Goal: Task Accomplishment & Management: Use online tool/utility

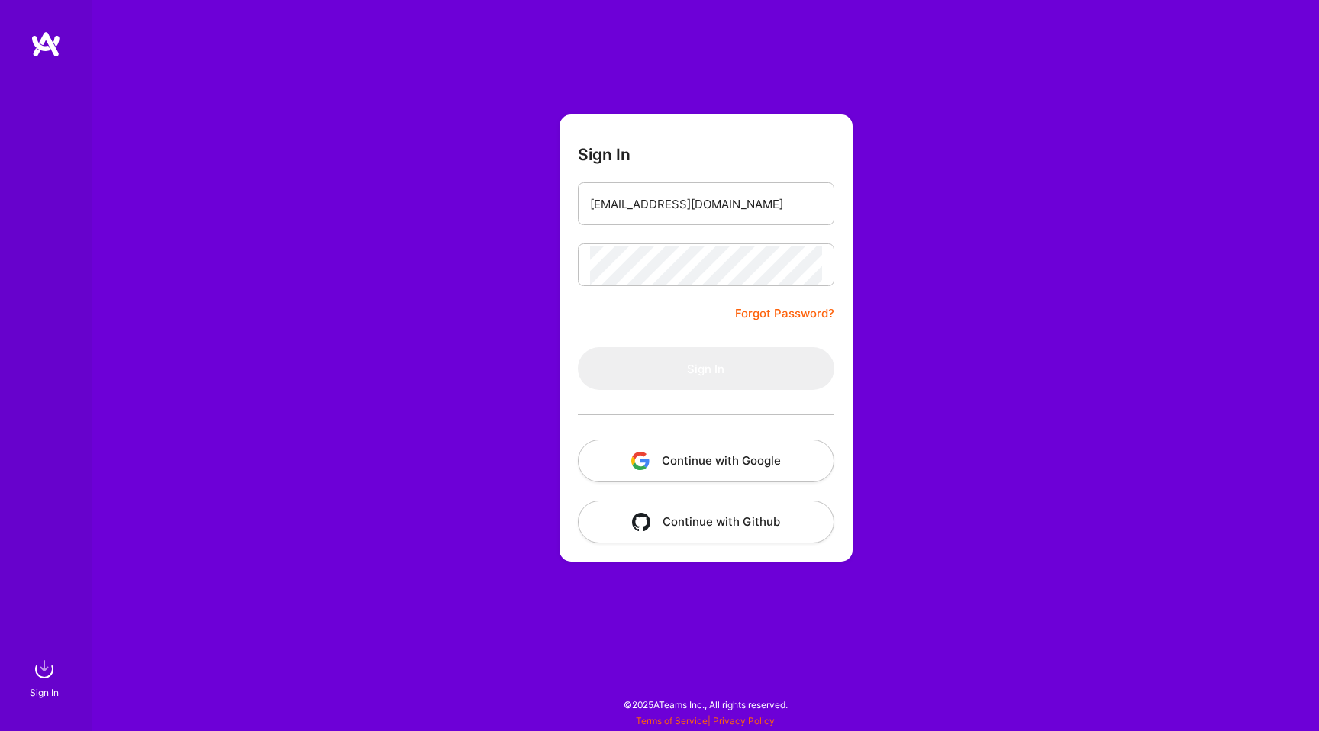
type input "[EMAIL_ADDRESS][DOMAIN_NAME]"
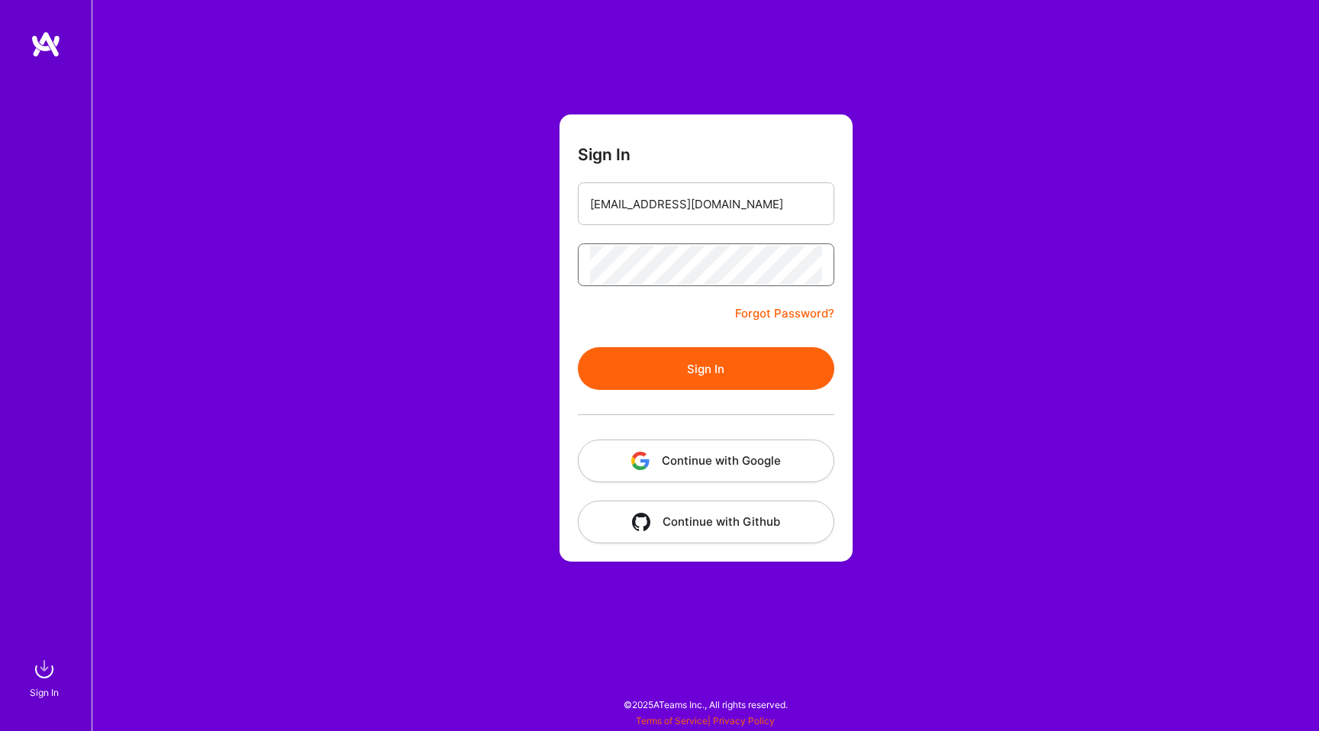
click at [578, 347] on button "Sign In" at bounding box center [706, 368] width 256 height 43
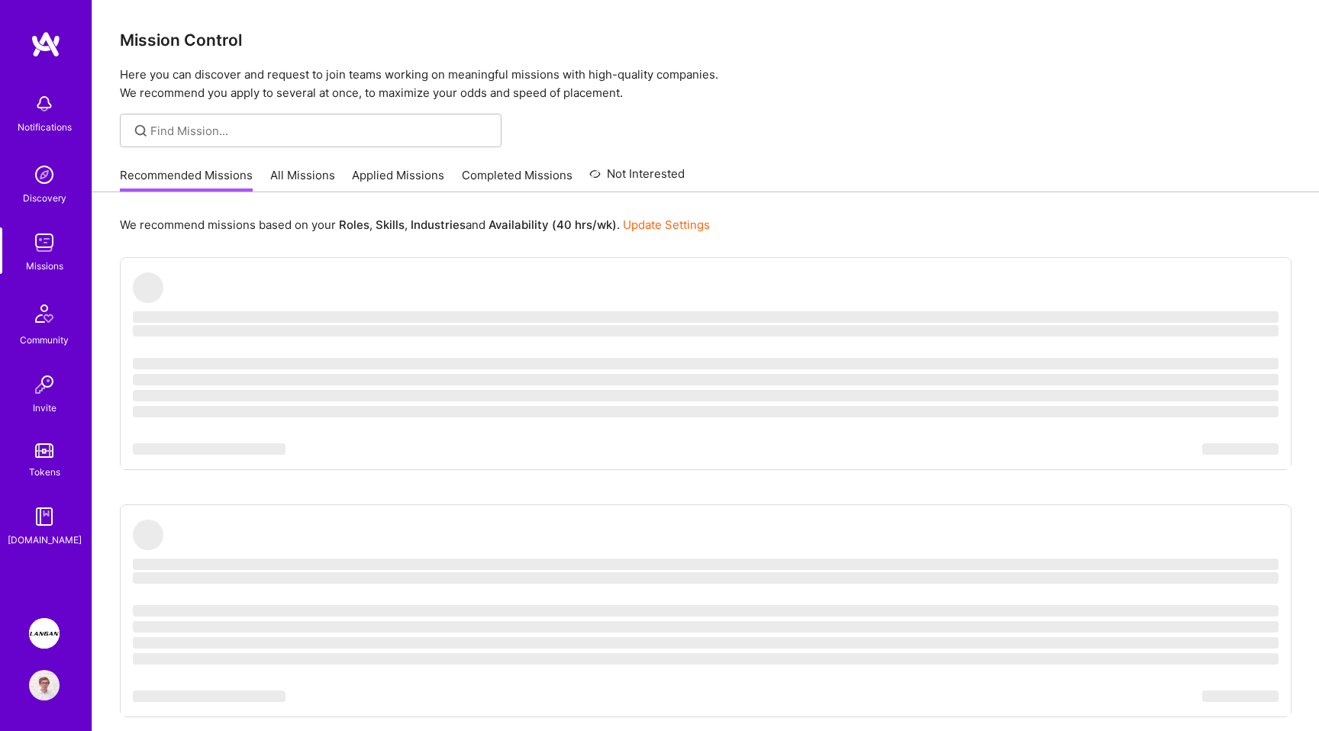
click at [942, 120] on div at bounding box center [705, 131] width 1226 height 34
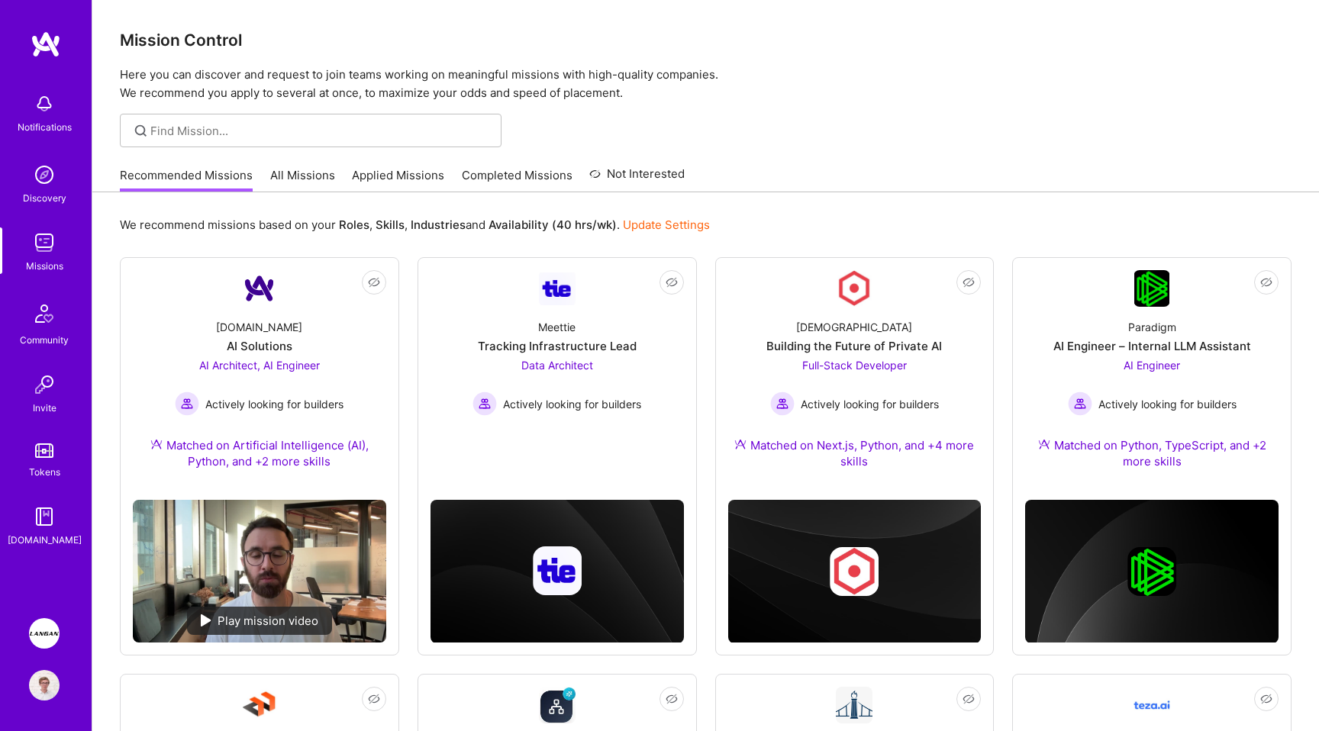
click at [45, 633] on img at bounding box center [44, 633] width 31 height 31
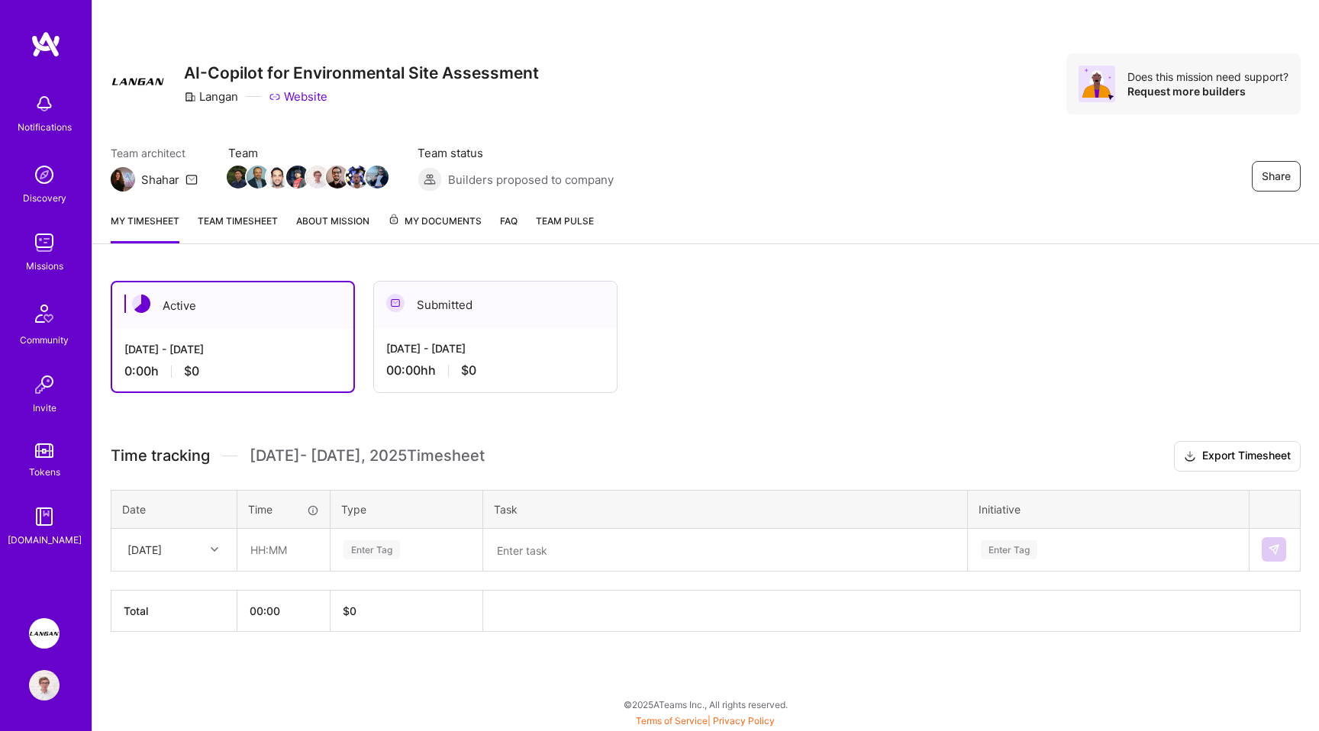
click at [227, 214] on link "Team timesheet" at bounding box center [238, 228] width 80 height 31
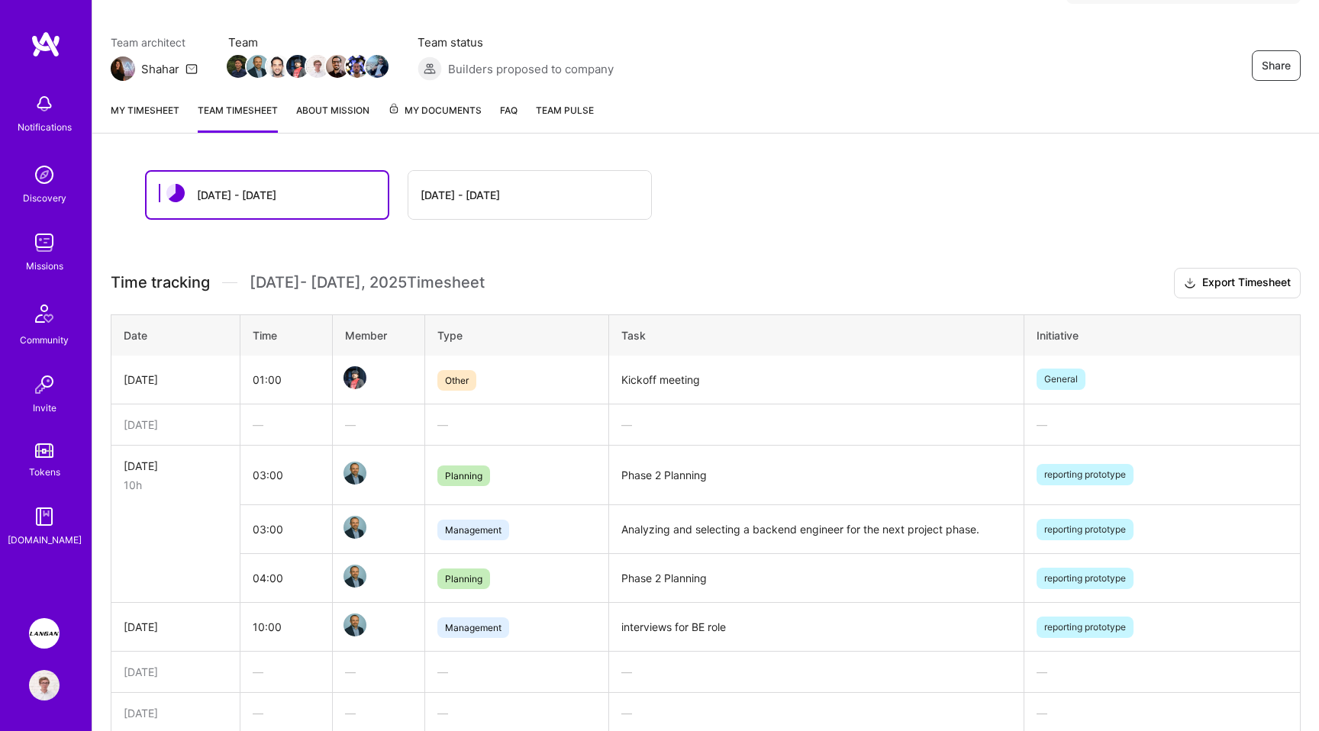
scroll to position [68, 0]
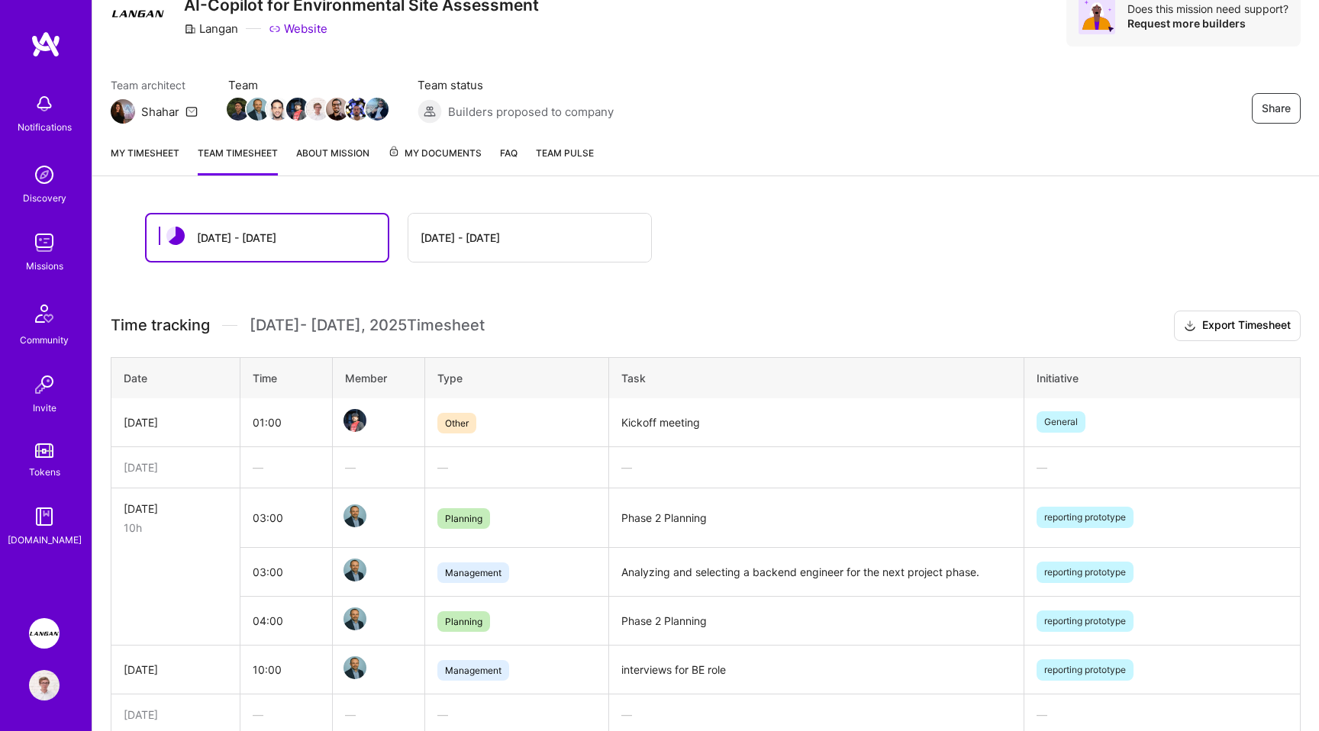
click at [153, 162] on link "My timesheet" at bounding box center [145, 160] width 69 height 31
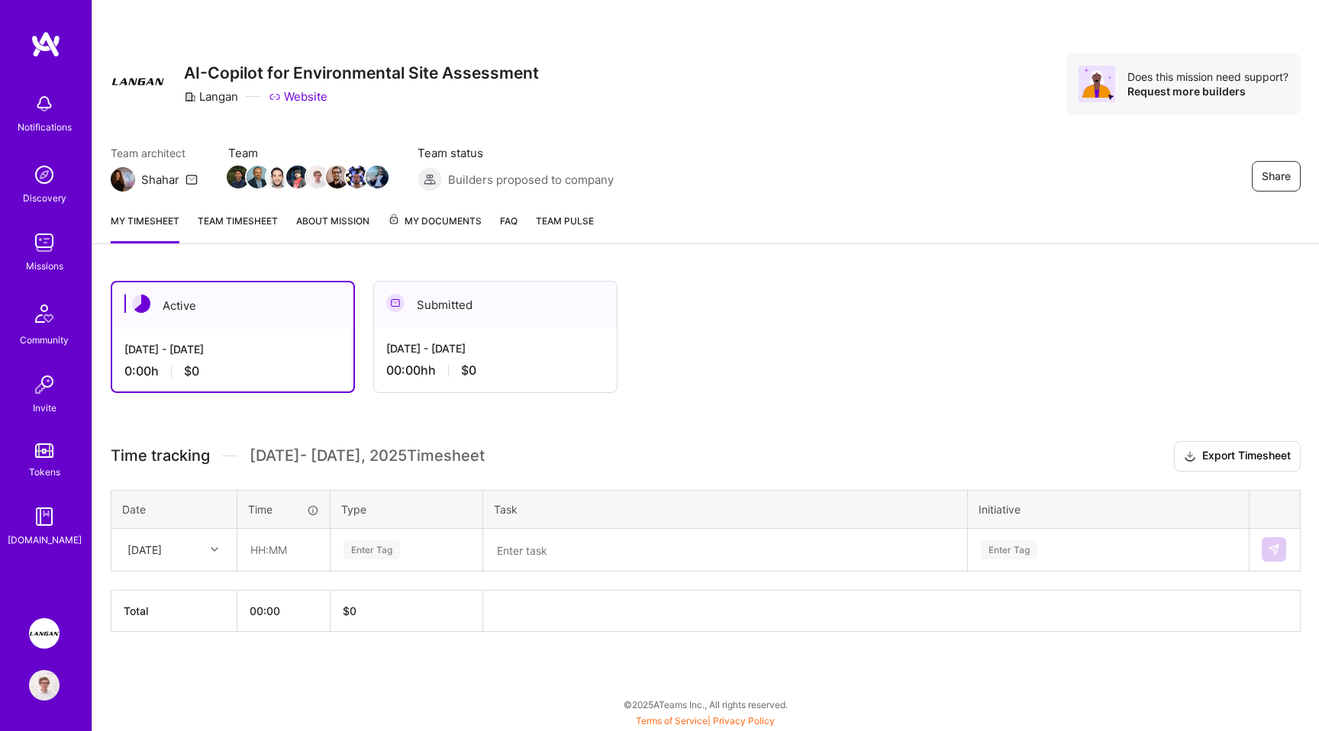
click at [367, 546] on div "Enter Tag" at bounding box center [371, 550] width 56 height 24
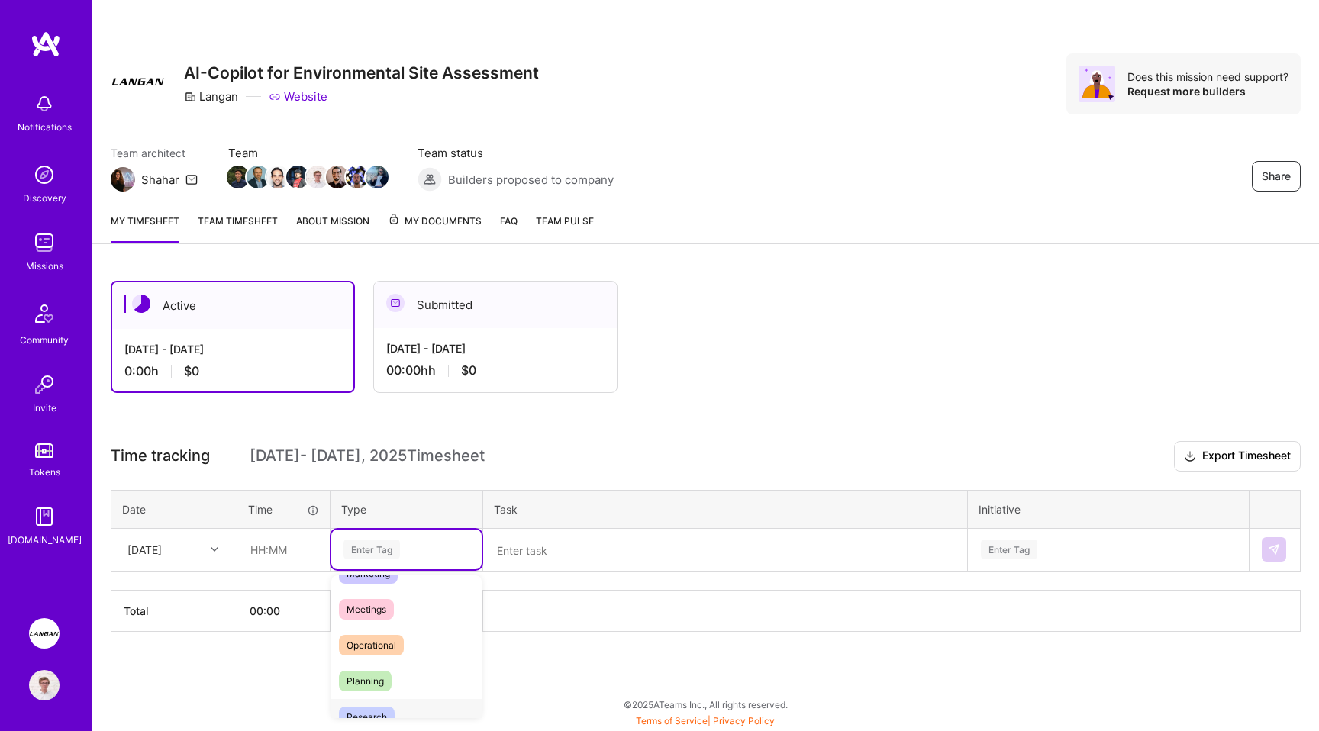
scroll to position [223, 0]
click at [409, 636] on div "Meetings" at bounding box center [406, 628] width 150 height 36
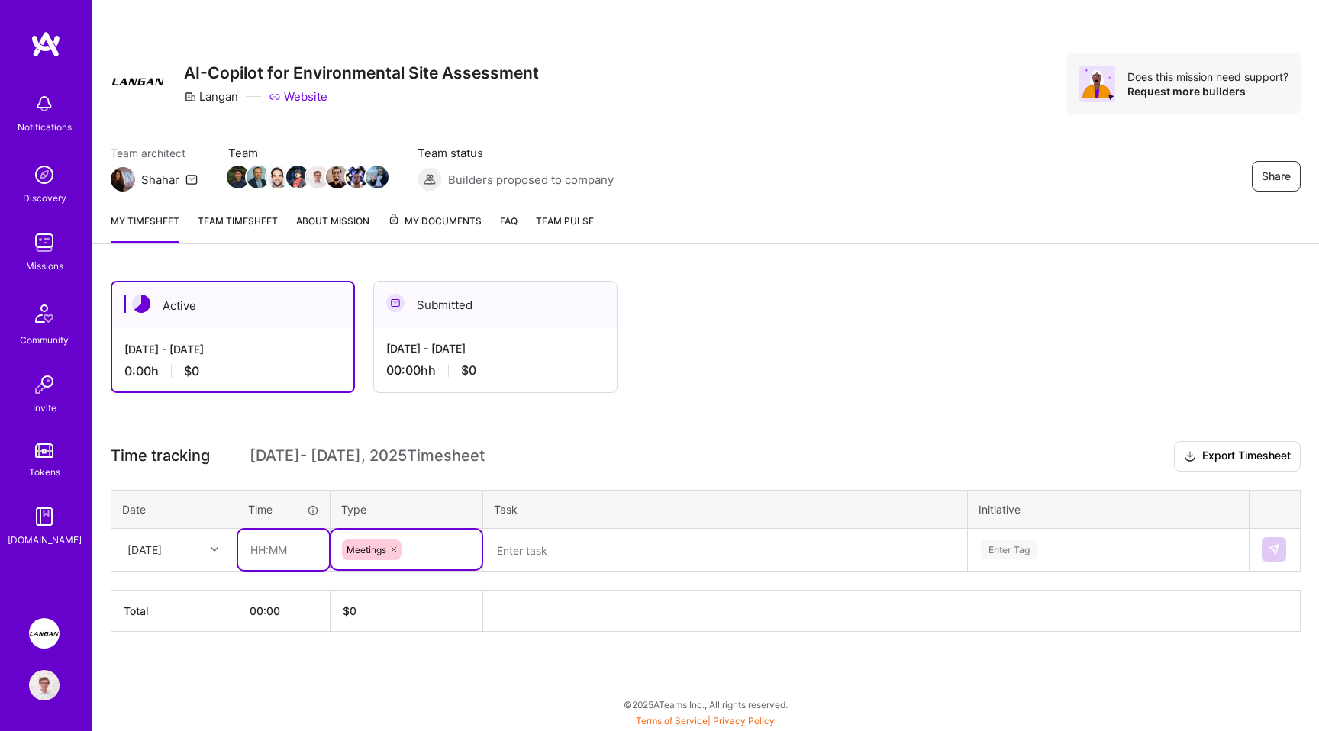
click at [306, 565] on input "text" at bounding box center [283, 550] width 91 height 40
type input "01:00"
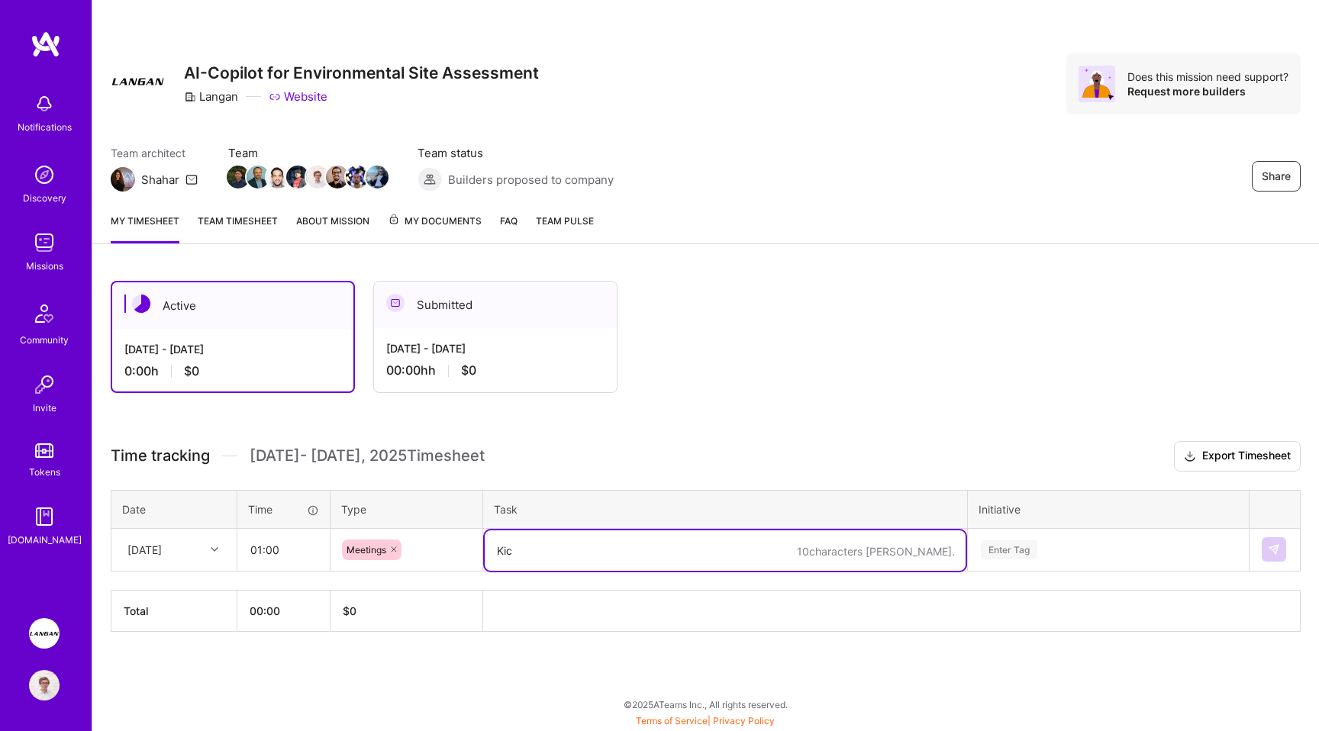
type textarea "Kick"
click at [422, 560] on div "Meetings" at bounding box center [406, 550] width 150 height 40
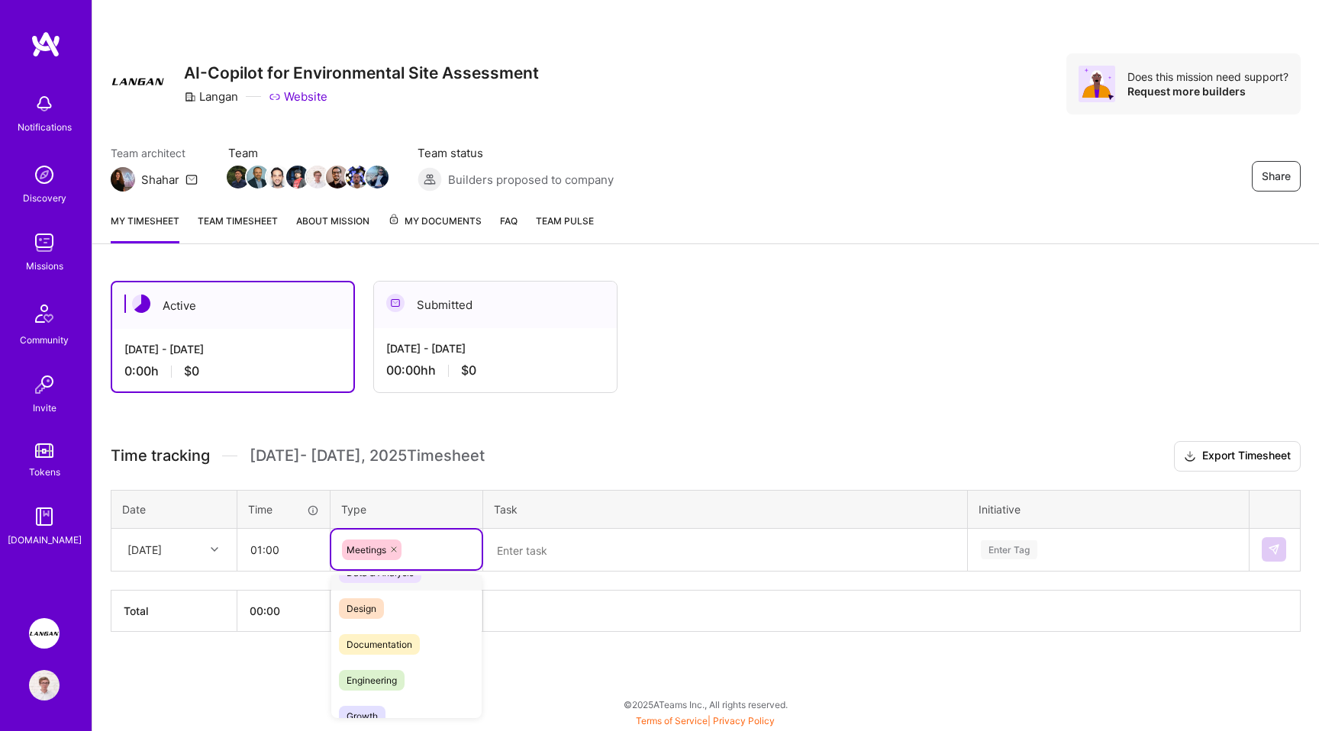
scroll to position [25, 0]
click at [552, 546] on textarea at bounding box center [725, 550] width 481 height 40
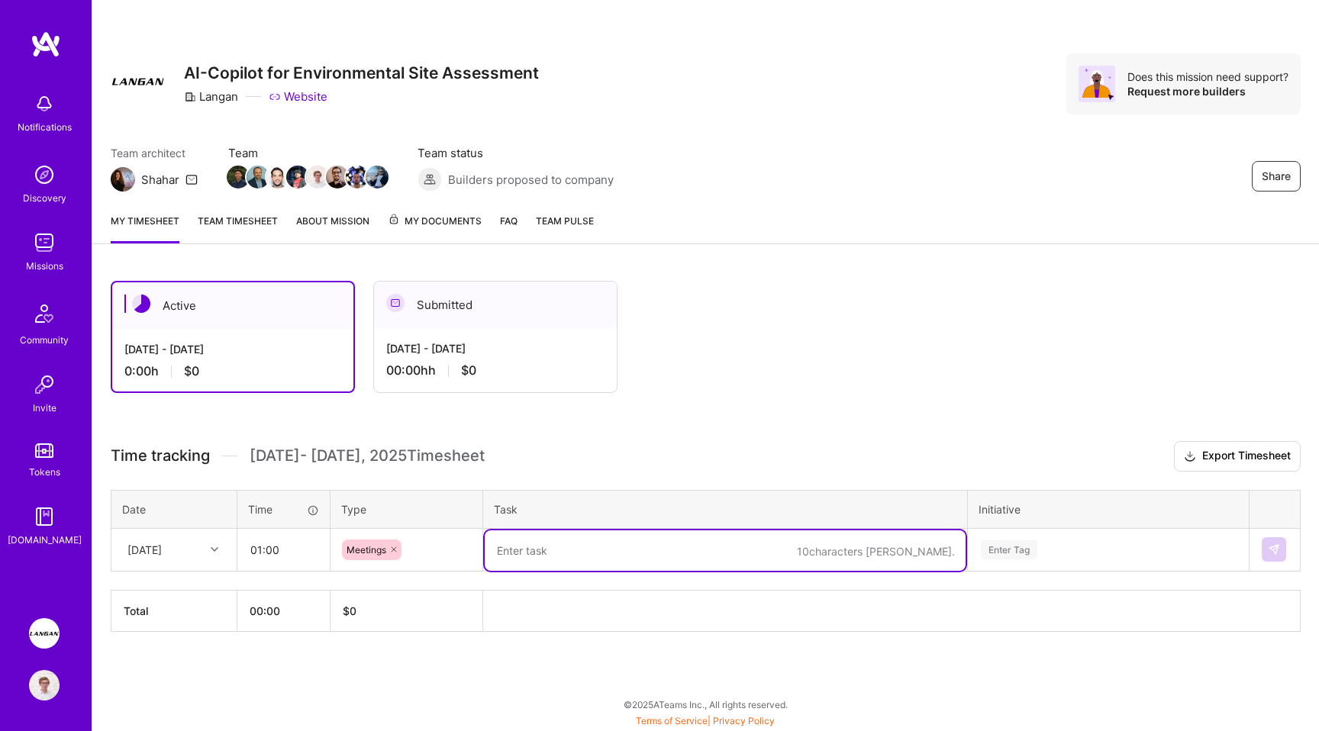
click at [394, 547] on icon at bounding box center [393, 549] width 9 height 9
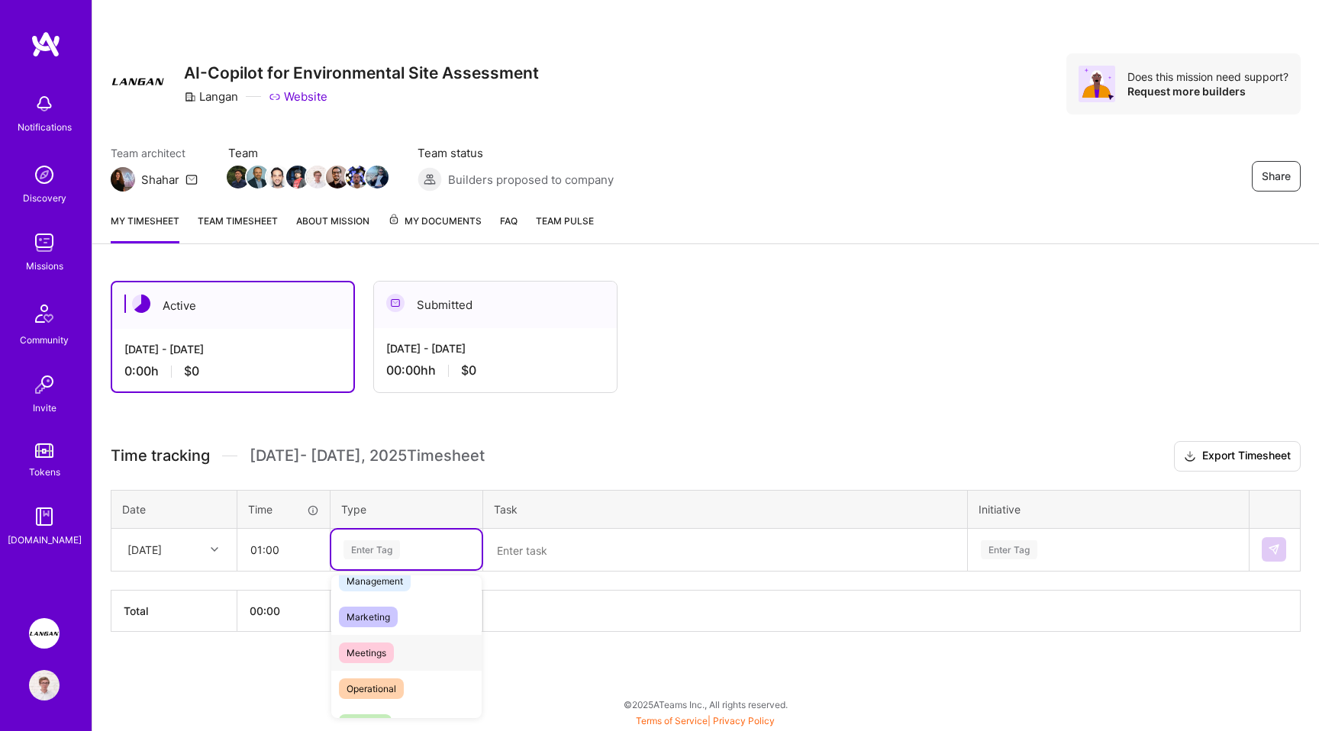
scroll to position [201, 0]
click at [381, 687] on span "Operational" at bounding box center [371, 685] width 65 height 21
click at [381, 687] on div "Active Aug 16 - Aug 31, 2025 0:00 h $0 Submitted Aug 1 - Aug 15, 2025 00:00h h …" at bounding box center [705, 484] width 1226 height 444
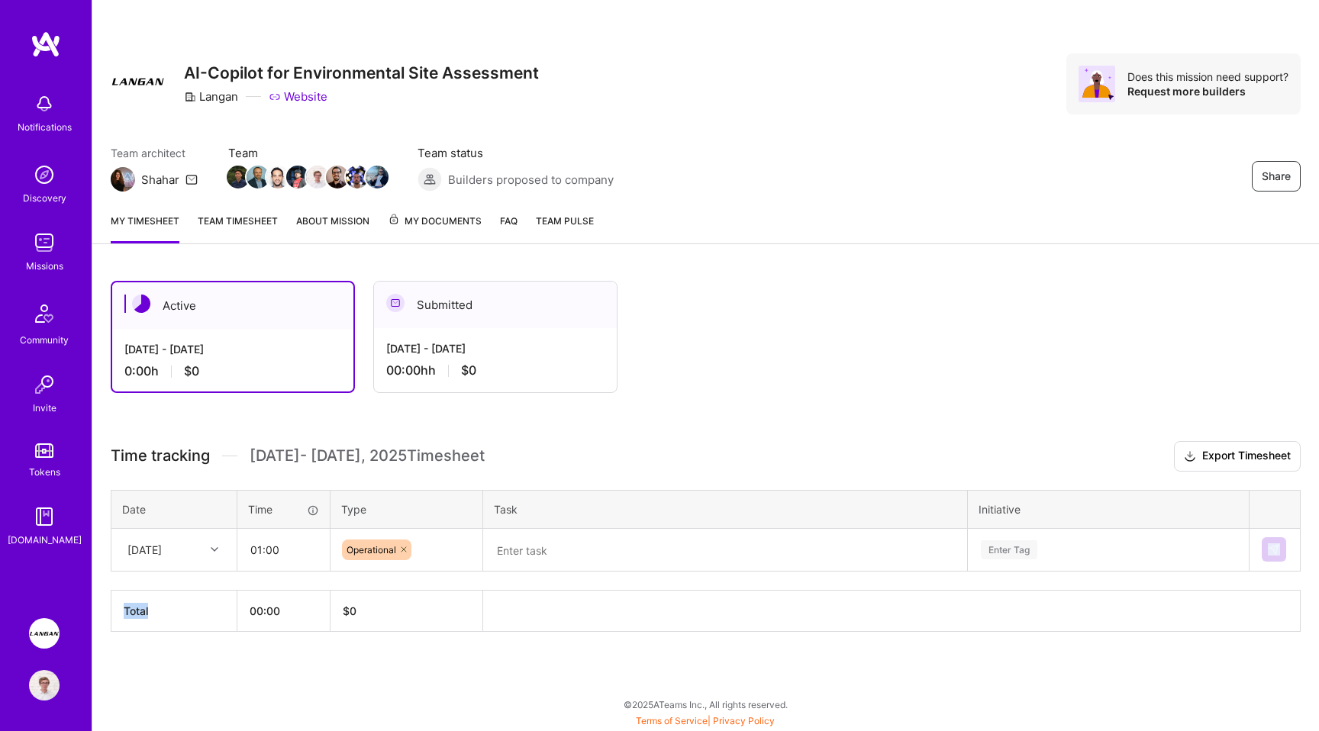
click at [520, 565] on textarea at bounding box center [725, 550] width 481 height 40
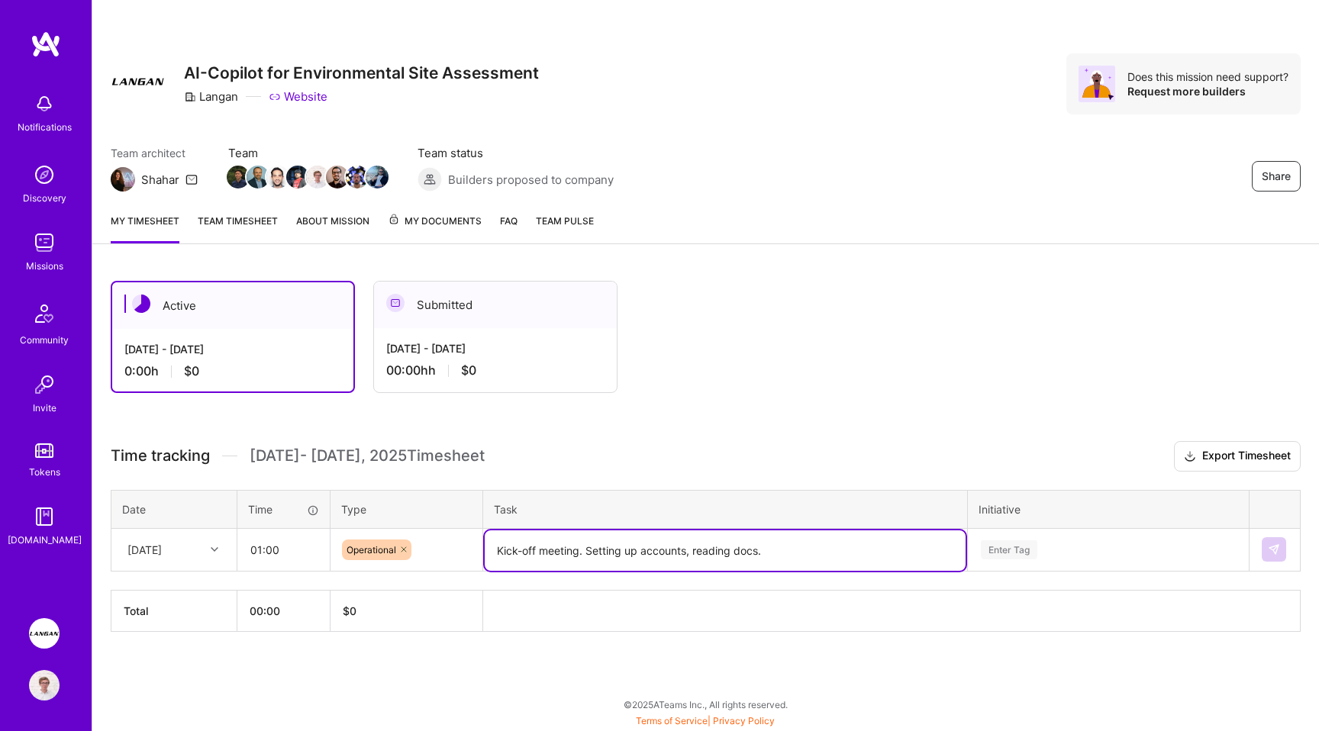
type textarea "Kick-off meeting. Setting up accounts, reading docs."
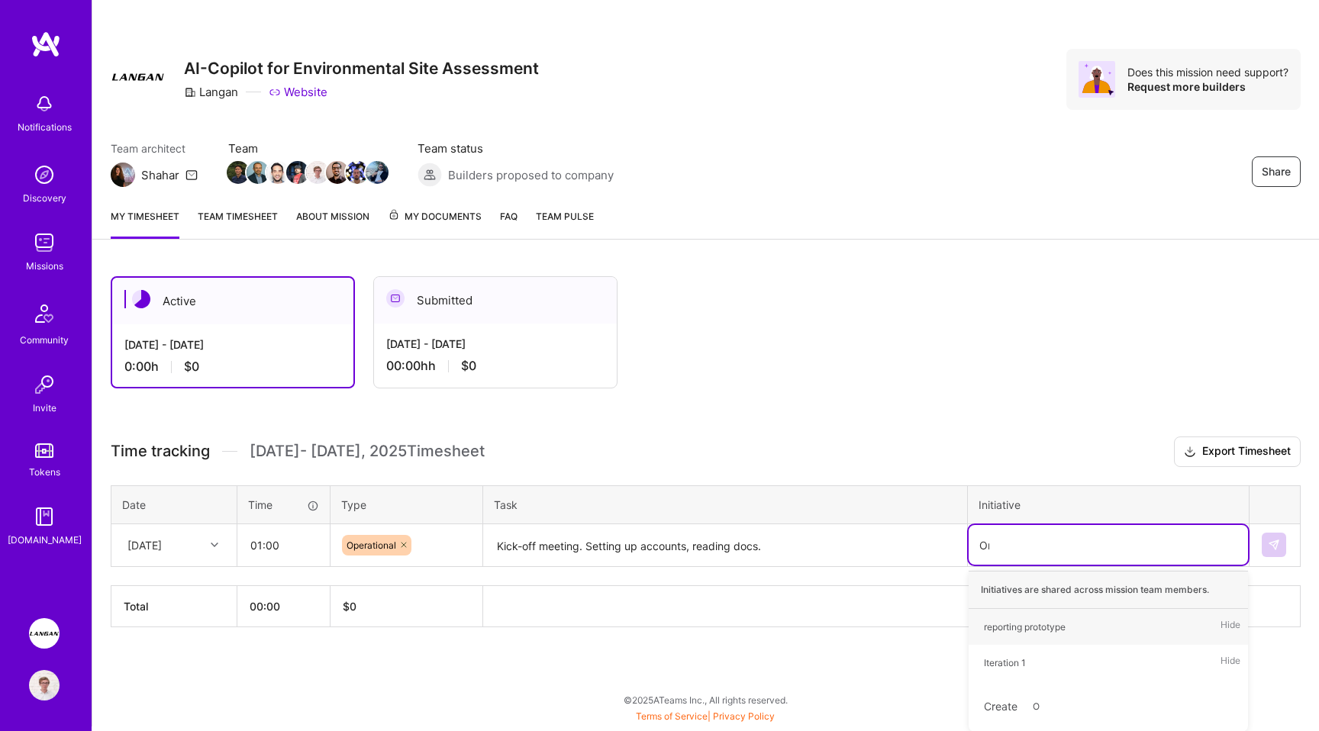
scroll to position [0, 0]
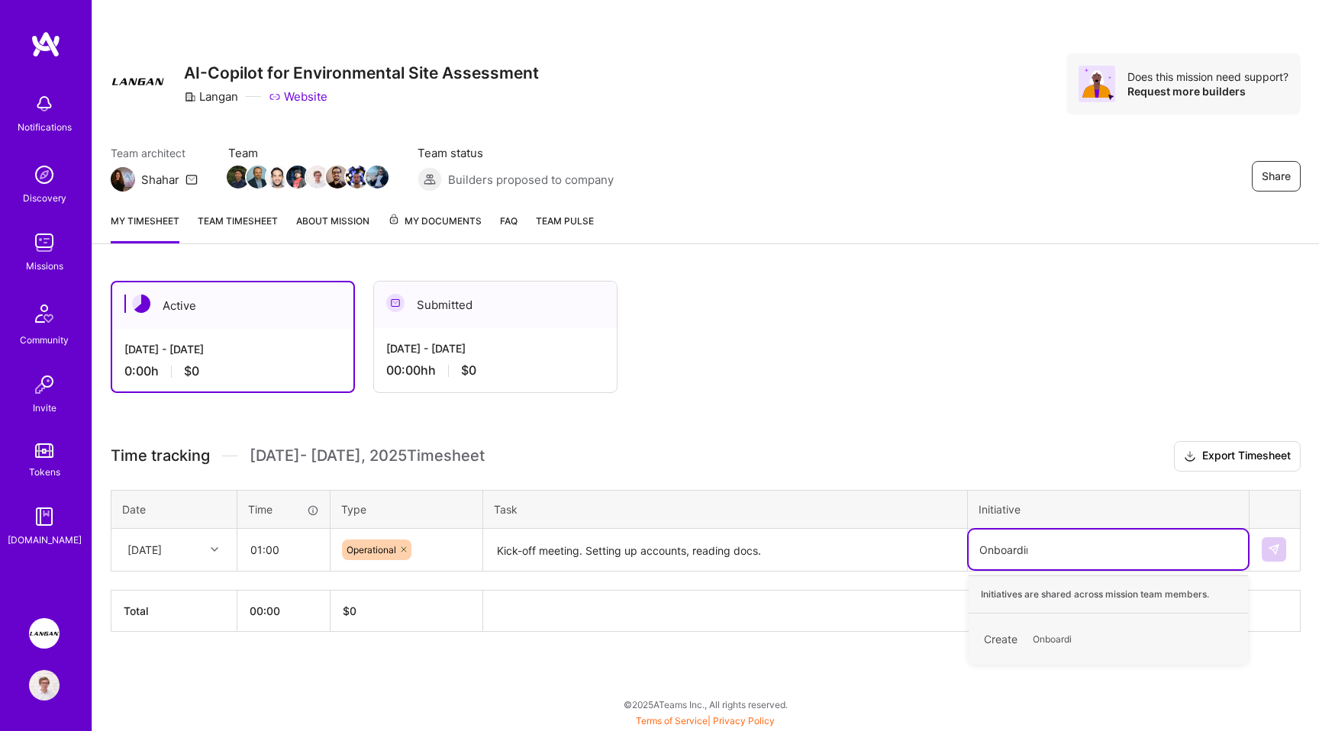
type input "Onboarding"
click at [1077, 641] on span "Onboarding" at bounding box center [1057, 639] width 65 height 21
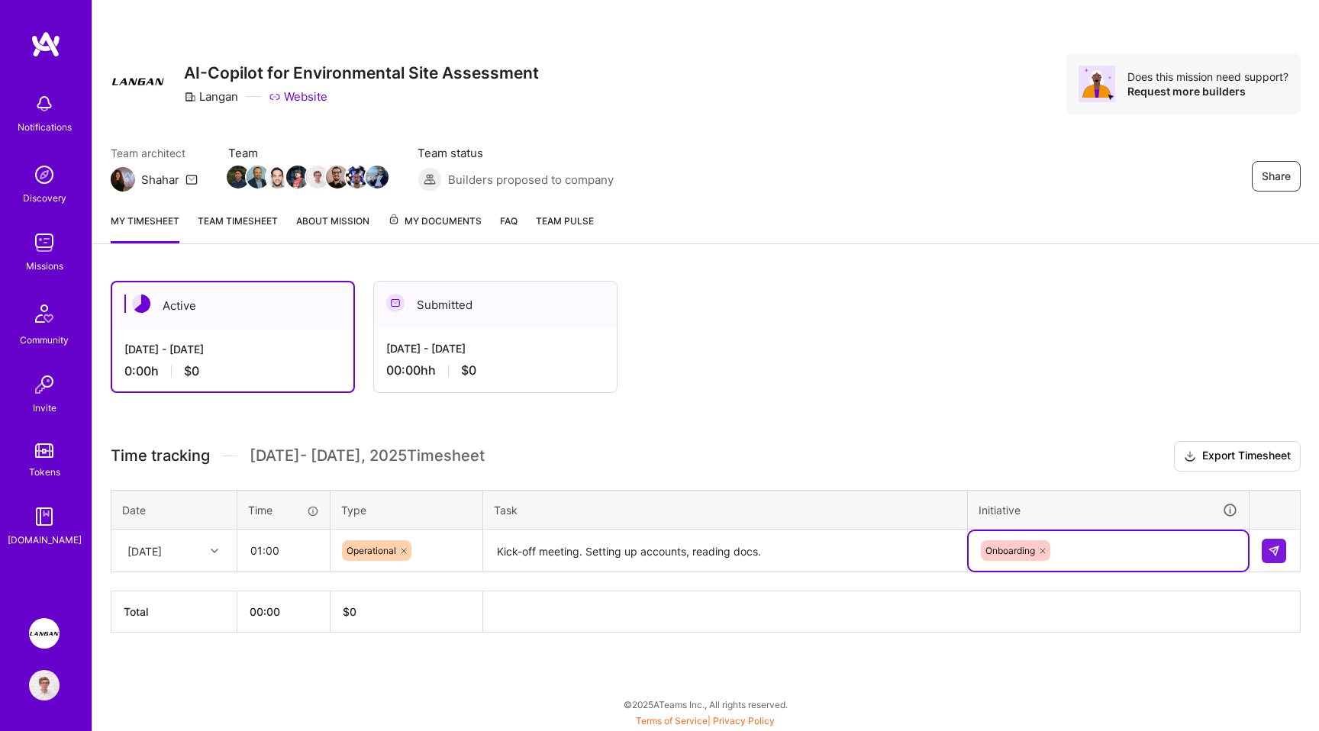
click at [960, 453] on h3 "Time tracking Aug 16 - Aug 31 , 2025 Timesheet Export Timesheet" at bounding box center [706, 456] width 1190 height 31
click at [278, 567] on input "01:00" at bounding box center [283, 550] width 91 height 40
type input "03:00"
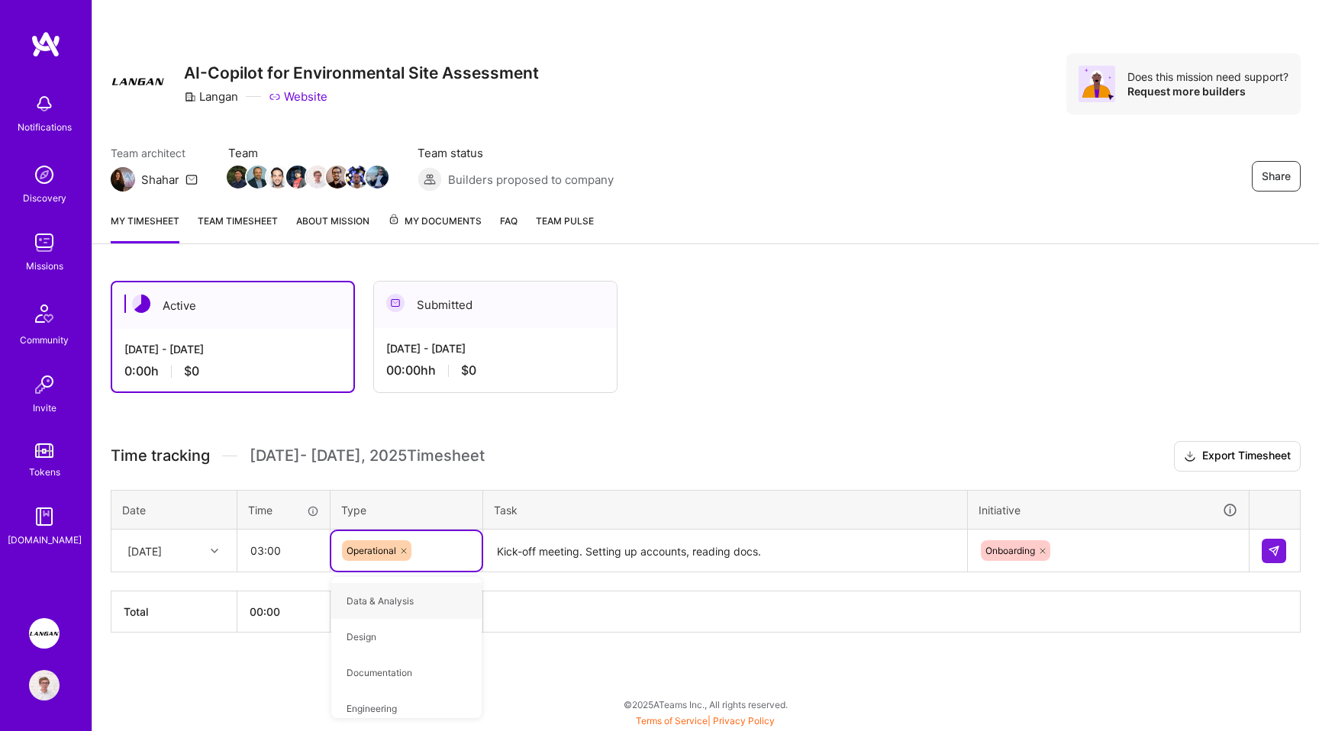
click at [752, 475] on div "Time tracking Aug 16 - Aug 31 , 2025 Timesheet Export Timesheet Date Time Type …" at bounding box center [706, 537] width 1190 height 192
click at [1274, 552] on img at bounding box center [1273, 551] width 12 height 12
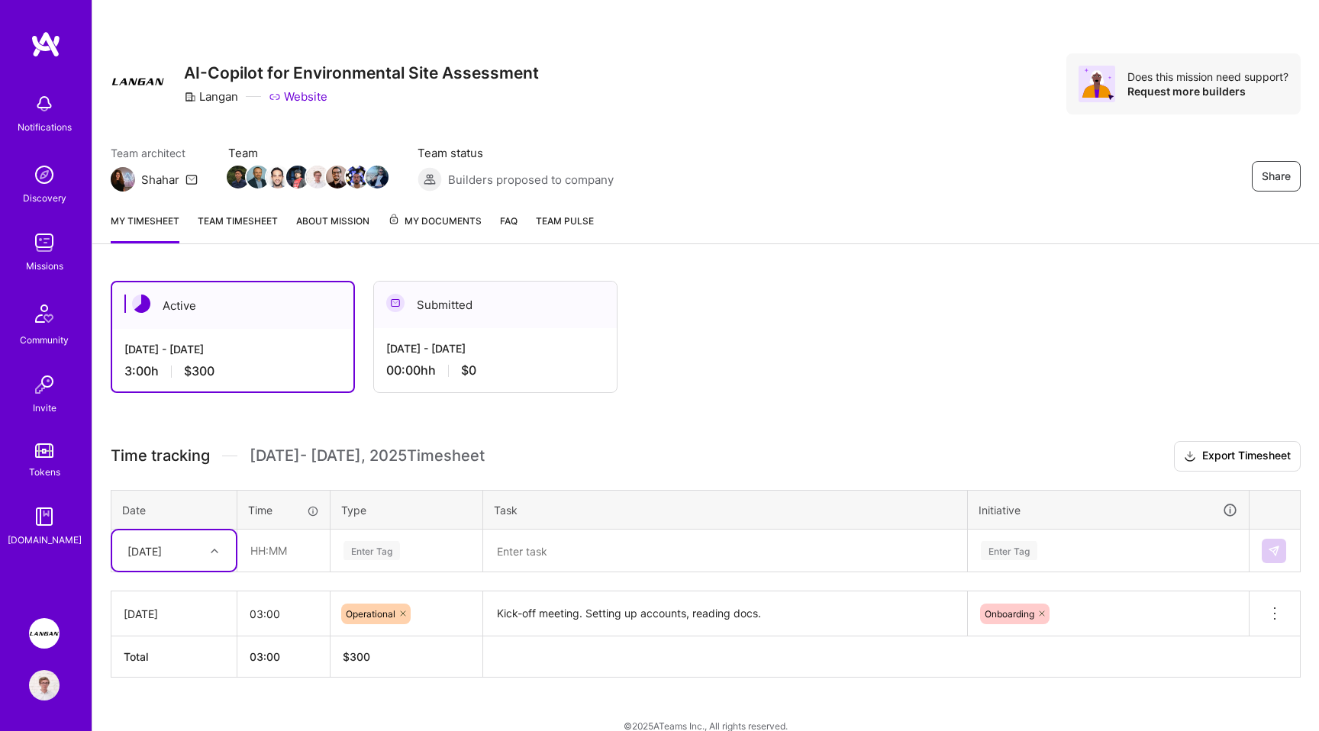
scroll to position [21, 0]
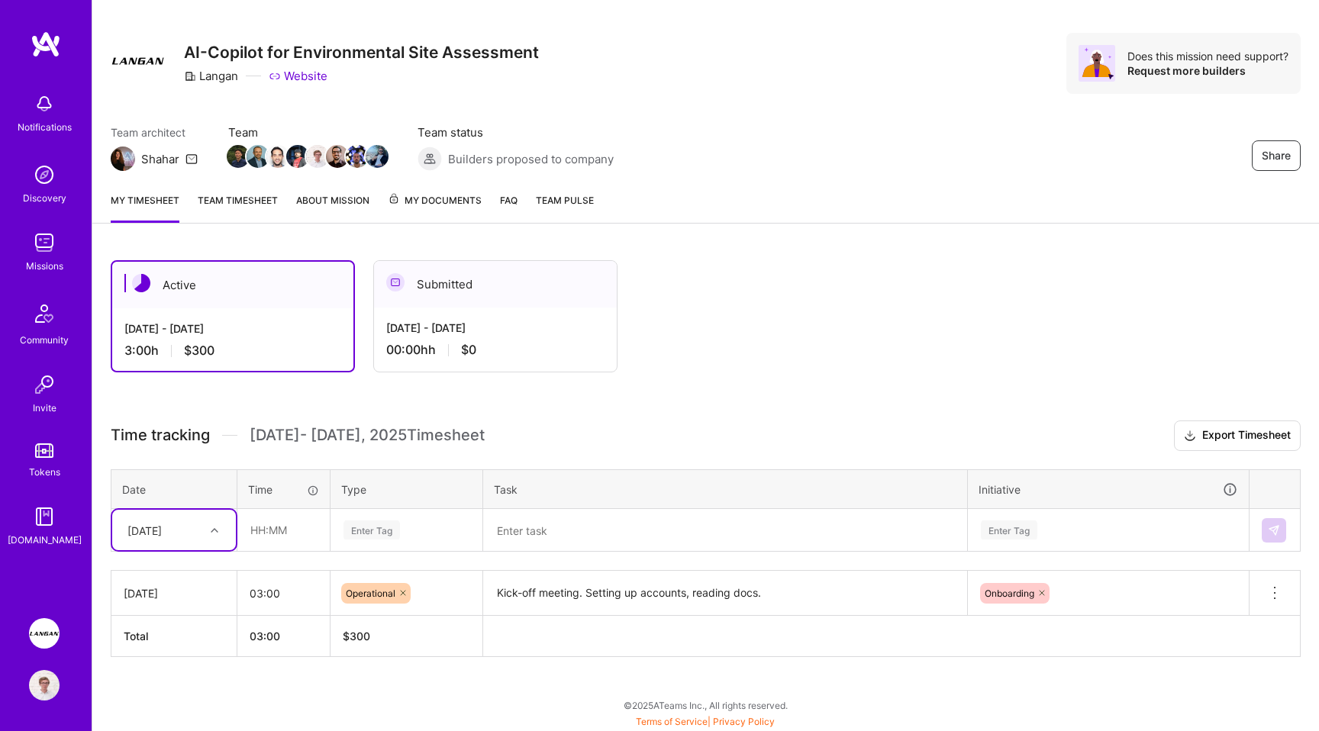
click at [752, 368] on div "Active Aug 16 - Aug 31, 2025 3:00 h $300 Submitted Aug 1 - Aug 15, 2025 00:00h …" at bounding box center [671, 316] width 1121 height 112
click at [231, 190] on div "My timesheet Team timesheet About Mission My Documents FAQ Team Pulse" at bounding box center [705, 201] width 1226 height 43
click at [240, 211] on link "Team timesheet" at bounding box center [238, 207] width 80 height 31
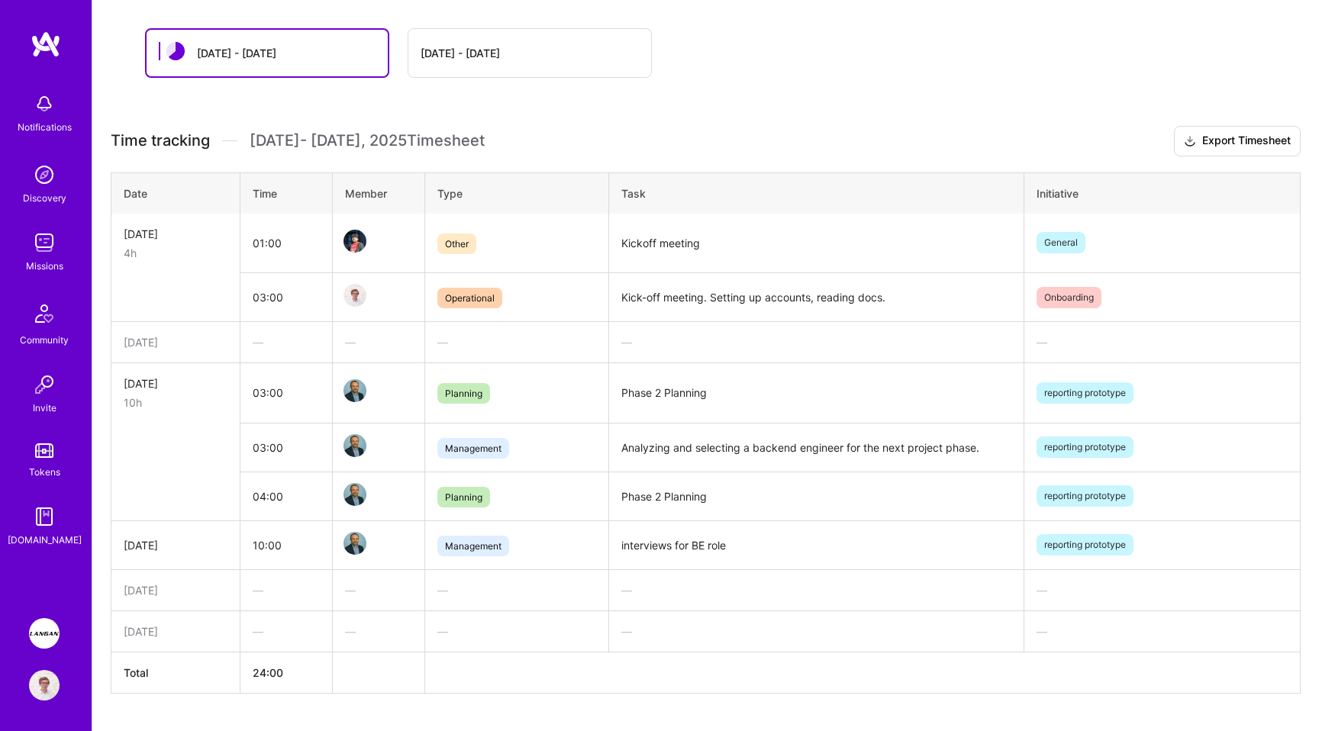
scroll to position [291, 0]
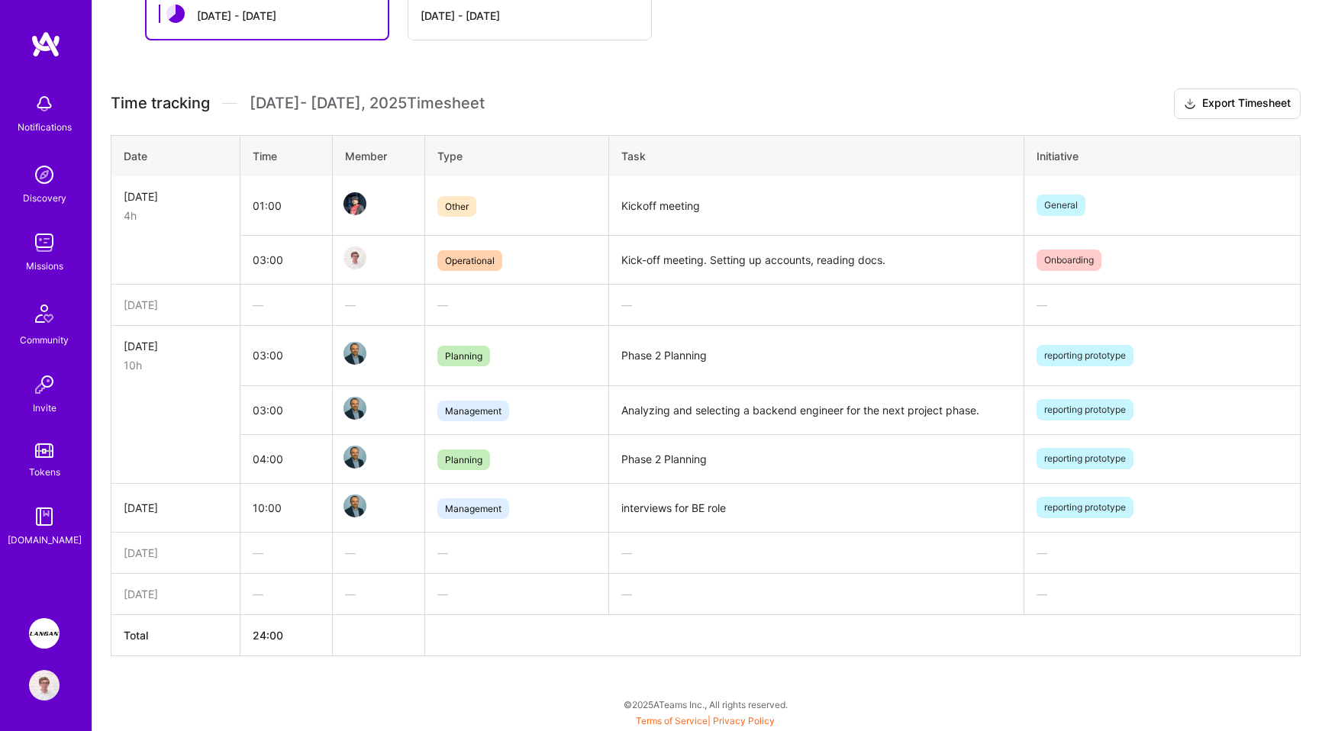
click at [744, 63] on div "Aug 16 - Aug 31 Aug 1 - Aug 15 Time tracking Aug 16 - Aug 31 , 2025 Timesheet E…" at bounding box center [705, 352] width 1226 height 758
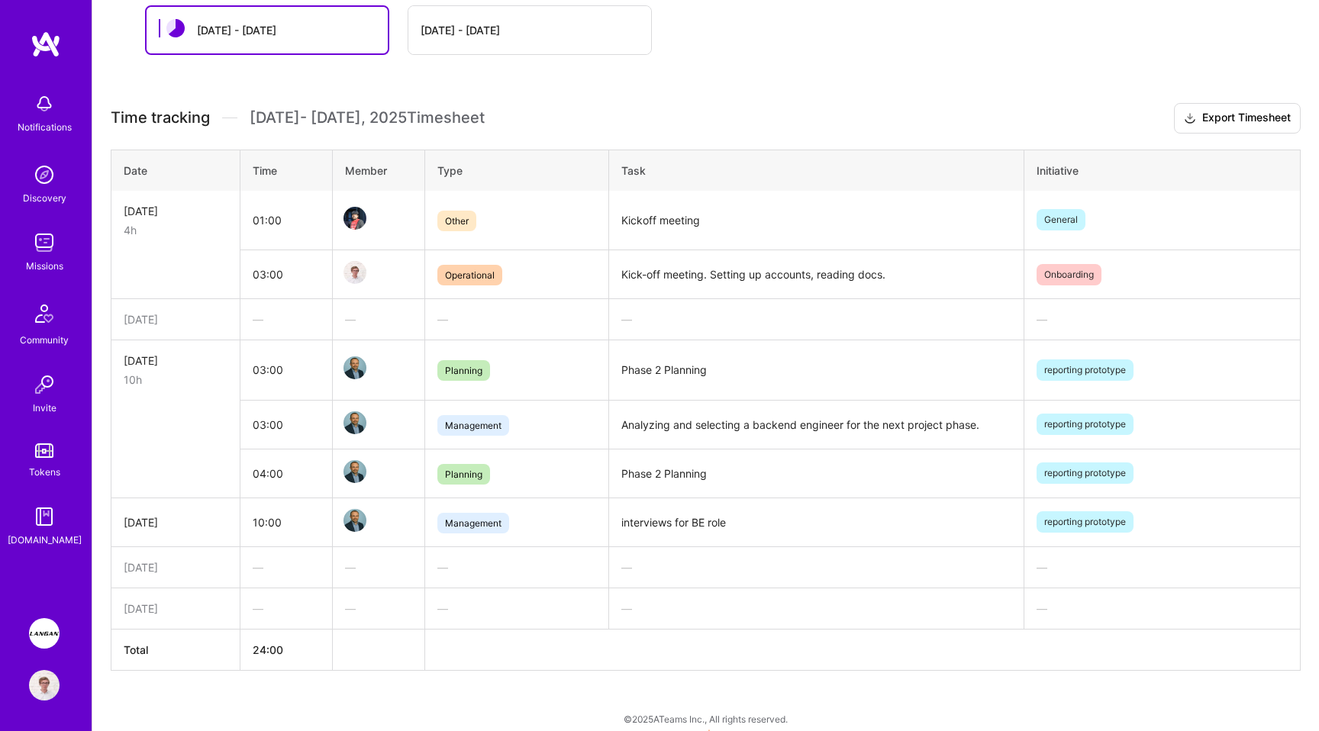
scroll to position [291, 0]
